Goal: Information Seeking & Learning: Learn about a topic

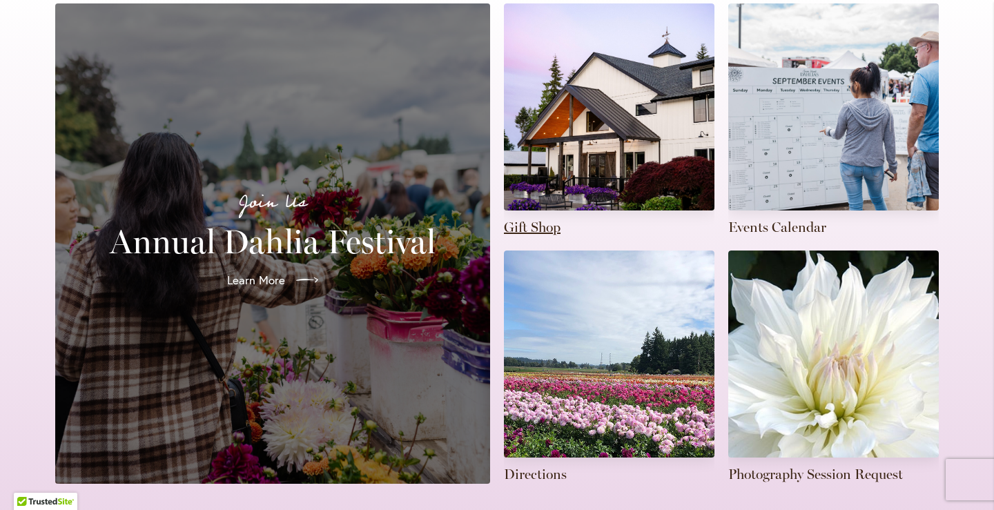
scroll to position [381, 0]
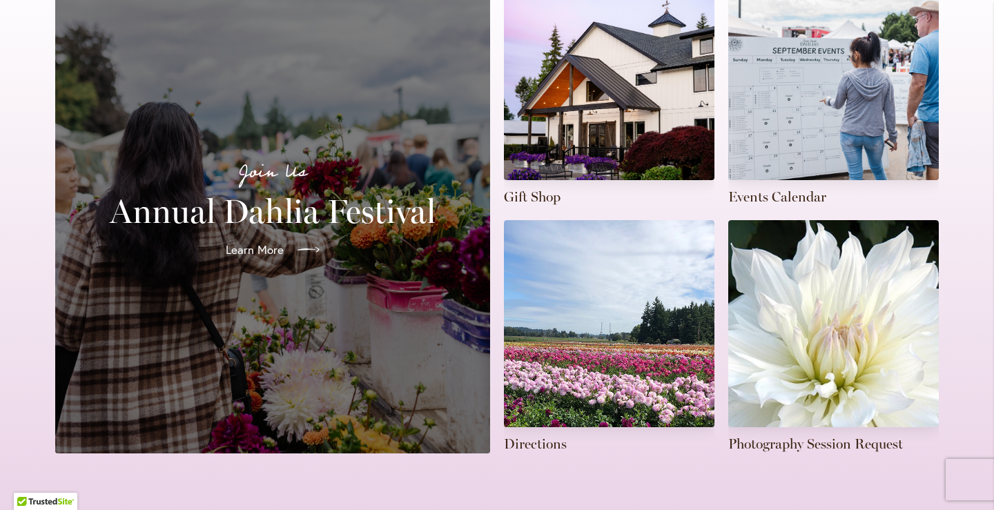
click at [273, 242] on span "Learn More" at bounding box center [255, 250] width 58 height 17
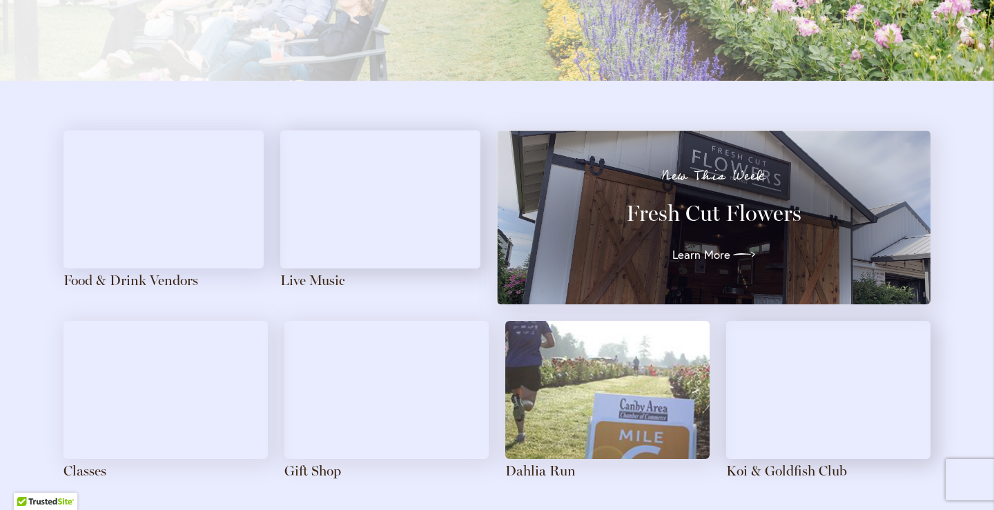
scroll to position [1446, 0]
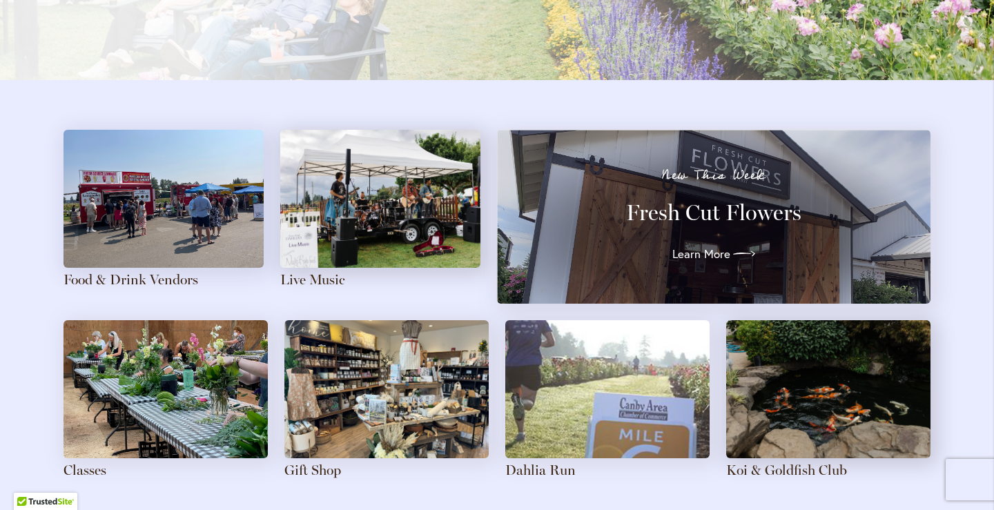
click at [210, 185] on img at bounding box center [163, 199] width 200 height 138
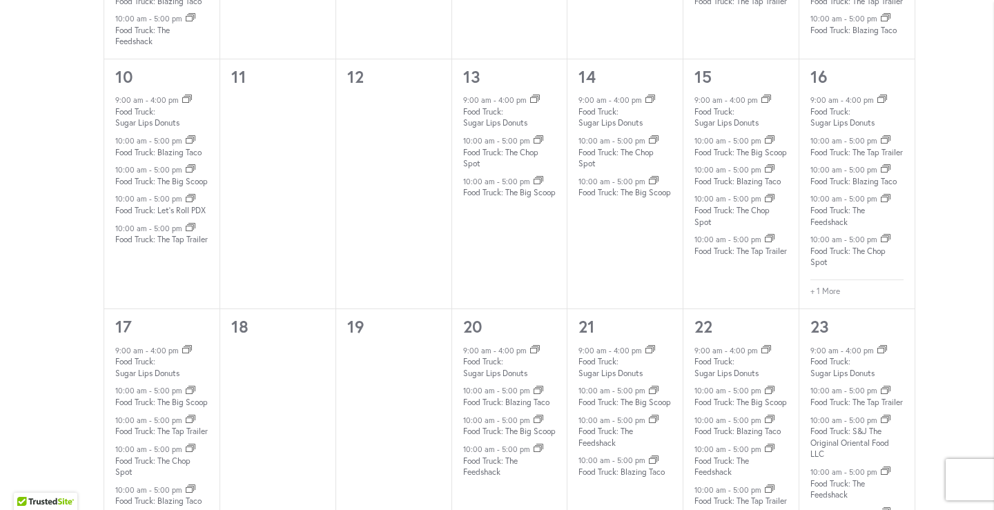
scroll to position [1298, 0]
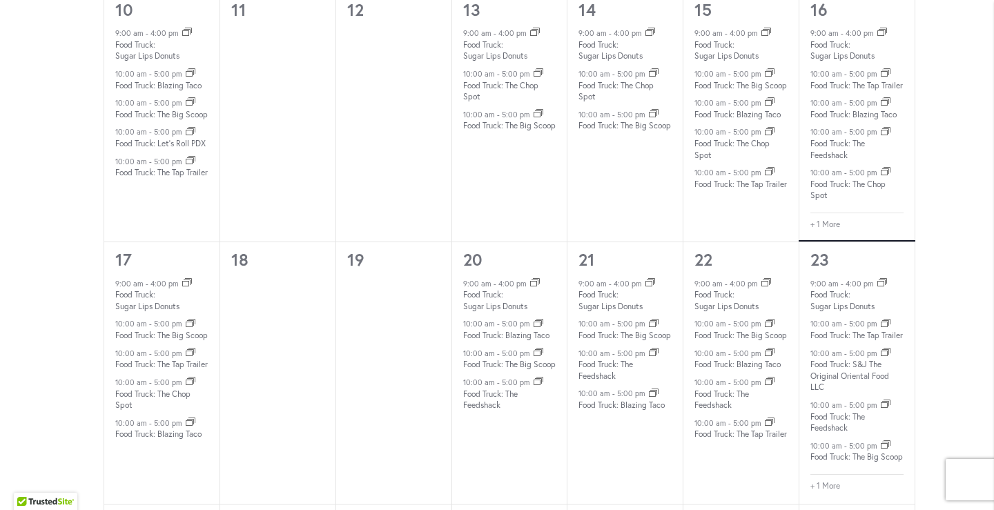
click at [858, 242] on div "+ 1 More" at bounding box center [856, 228] width 93 height 30
click at [825, 231] on link "+ 1 More" at bounding box center [825, 225] width 30 height 12
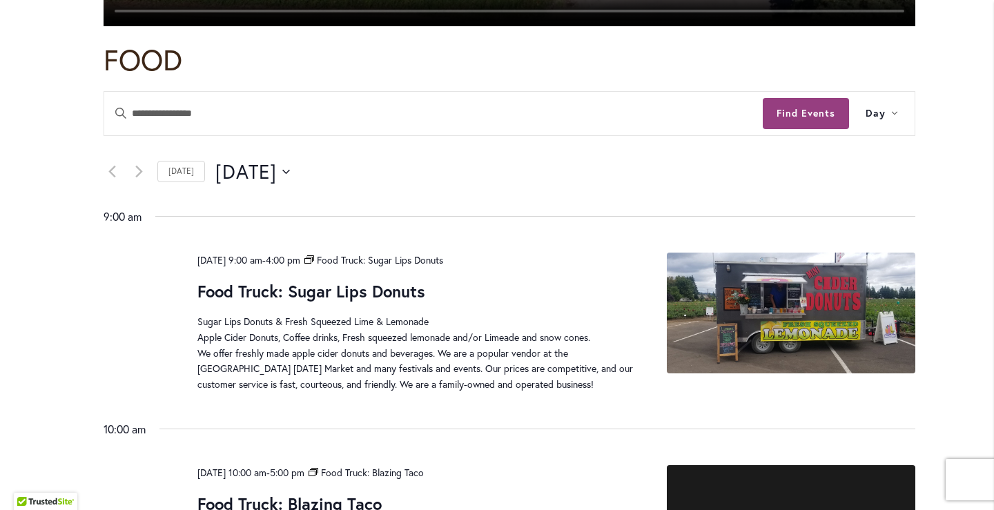
scroll to position [693, 0]
